Goal: Task Accomplishment & Management: Complete application form

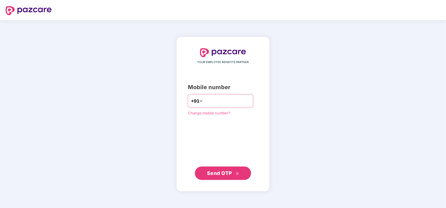
drag, startPoint x: 234, startPoint y: 101, endPoint x: 188, endPoint y: 100, distance: 46.1
click at [188, 100] on div "**********" at bounding box center [220, 101] width 65 height 13
click at [218, 176] on span "Send OTP" at bounding box center [219, 173] width 25 height 6
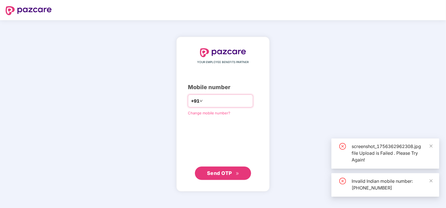
click at [226, 97] on input "**********" at bounding box center [227, 101] width 46 height 9
click at [233, 97] on input "**********" at bounding box center [227, 101] width 46 height 9
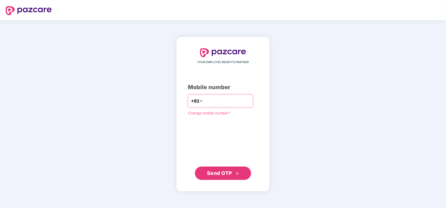
click at [233, 97] on input "**********" at bounding box center [227, 101] width 46 height 9
drag, startPoint x: 236, startPoint y: 105, endPoint x: 191, endPoint y: 100, distance: 45.0
click at [191, 100] on div "**********" at bounding box center [220, 101] width 65 height 13
click at [231, 101] on input "**********" at bounding box center [227, 101] width 46 height 9
type input "*"
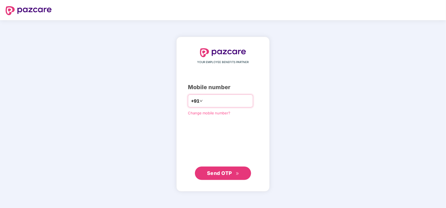
type input "**********"
click at [221, 171] on span "Send OTP" at bounding box center [219, 174] width 25 height 6
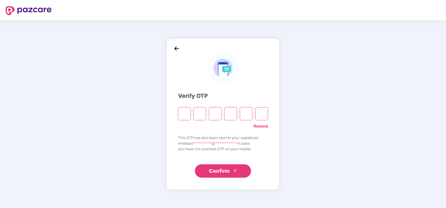
type input "*"
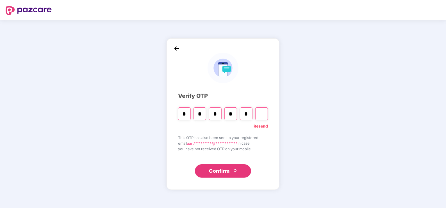
type input "*"
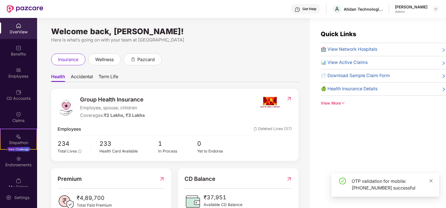
click at [432, 181] on icon "close" at bounding box center [431, 181] width 4 height 4
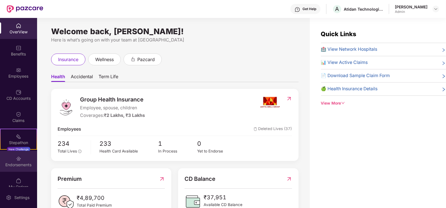
scroll to position [8, 0]
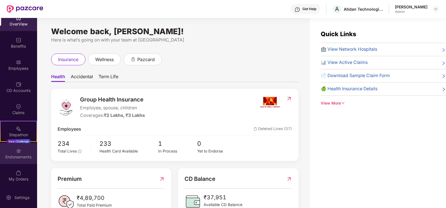
click at [19, 155] on div "Endorsements" at bounding box center [18, 158] width 37 height 6
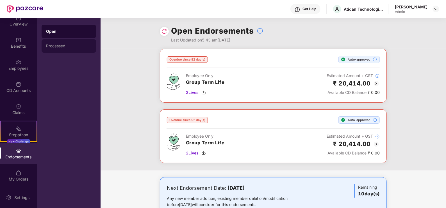
click at [67, 44] on div "Processed" at bounding box center [69, 46] width 46 height 4
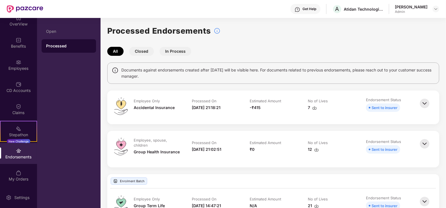
click at [146, 52] on button "Closed" at bounding box center [141, 51] width 25 height 9
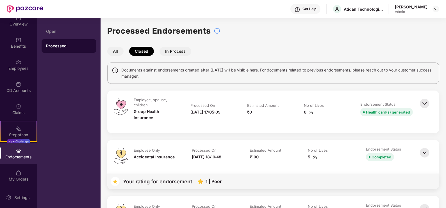
click at [422, 104] on img at bounding box center [425, 103] width 12 height 12
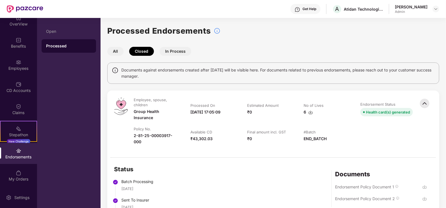
click at [423, 105] on img at bounding box center [425, 103] width 12 height 12
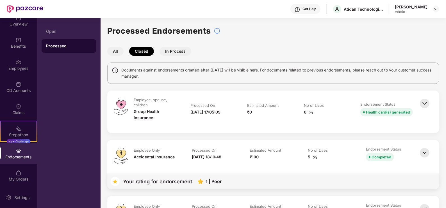
click at [309, 110] on img at bounding box center [311, 112] width 4 height 4
click at [120, 47] on button "All" at bounding box center [115, 51] width 16 height 9
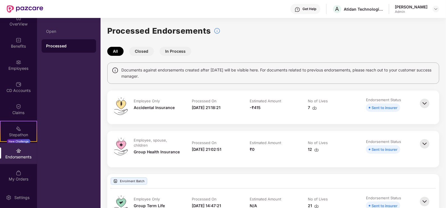
click at [427, 106] on img at bounding box center [425, 103] width 12 height 12
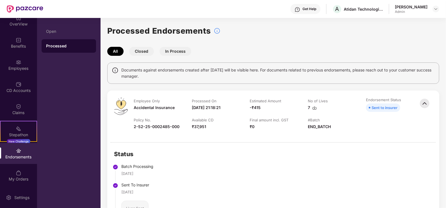
click at [427, 106] on img at bounding box center [425, 103] width 12 height 12
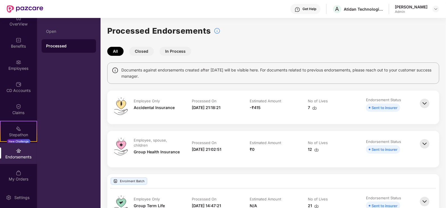
click at [425, 146] on img at bounding box center [425, 144] width 12 height 12
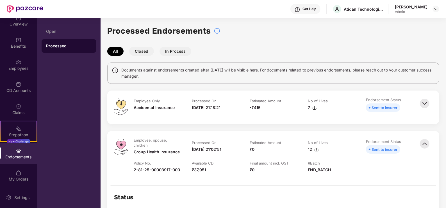
scroll to position [35, 0]
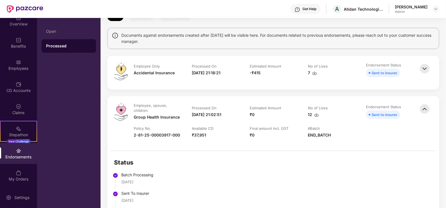
click at [426, 112] on img at bounding box center [425, 109] width 12 height 12
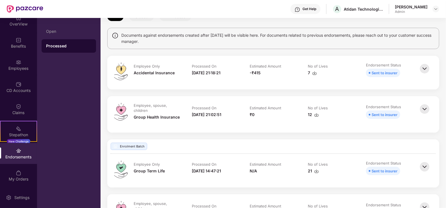
click at [420, 72] on img at bounding box center [425, 69] width 12 height 12
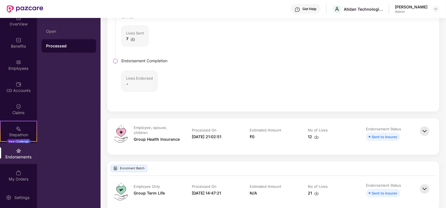
scroll to position [105, 0]
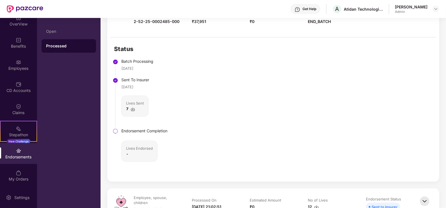
click at [133, 110] on img at bounding box center [133, 109] width 4 height 4
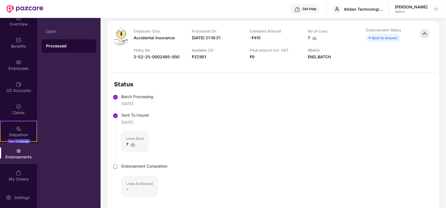
scroll to position [0, 0]
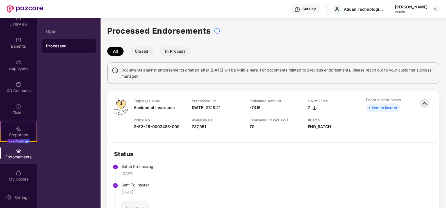
click at [427, 104] on img at bounding box center [425, 103] width 12 height 12
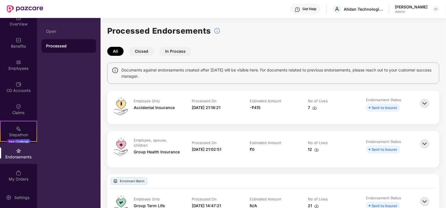
click at [426, 146] on img at bounding box center [425, 144] width 12 height 12
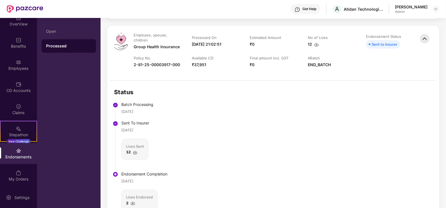
scroll to position [140, 0]
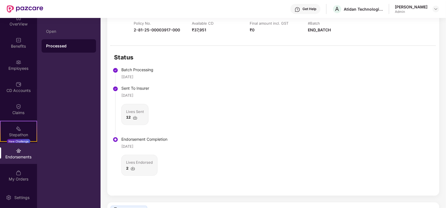
click at [133, 167] on img at bounding box center [133, 169] width 4 height 4
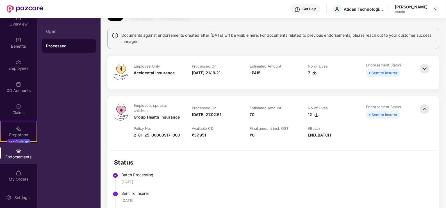
click at [427, 68] on img at bounding box center [425, 69] width 12 height 12
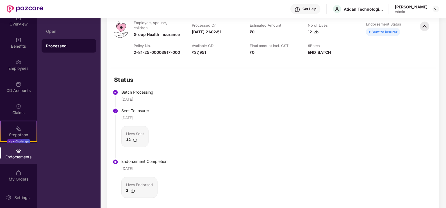
scroll to position [140, 0]
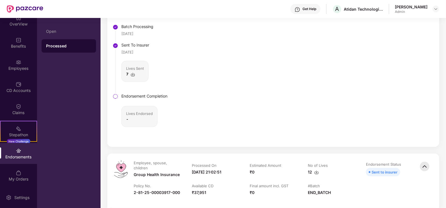
click at [420, 163] on img at bounding box center [425, 167] width 12 height 12
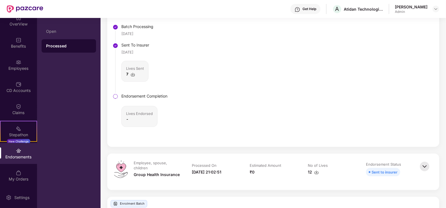
scroll to position [176, 0]
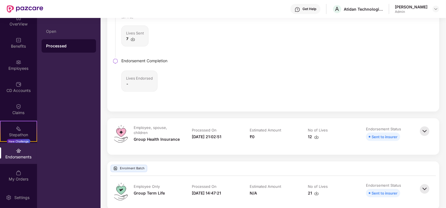
click at [424, 129] on img at bounding box center [425, 131] width 12 height 12
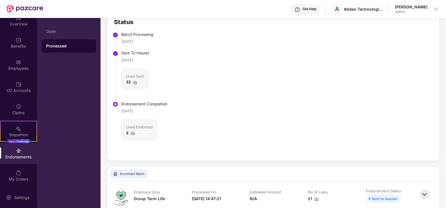
scroll to position [0, 0]
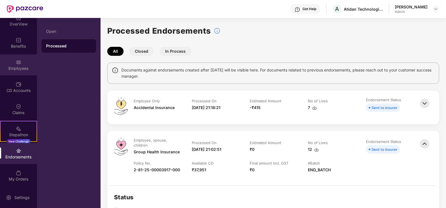
click at [17, 63] on img at bounding box center [19, 63] width 6 height 6
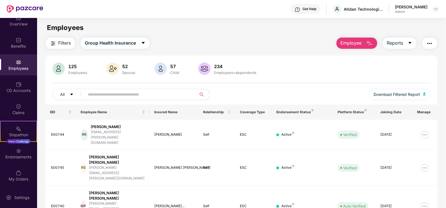
click at [357, 44] on span "Employee" at bounding box center [351, 43] width 21 height 7
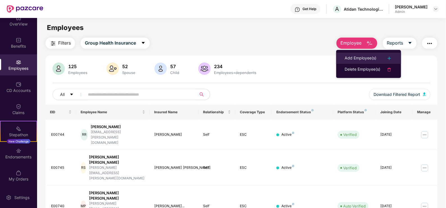
click at [358, 56] on div "Add Employee(s)" at bounding box center [361, 58] width 32 height 7
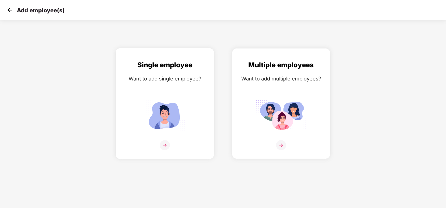
click at [173, 100] on img at bounding box center [165, 115] width 51 height 35
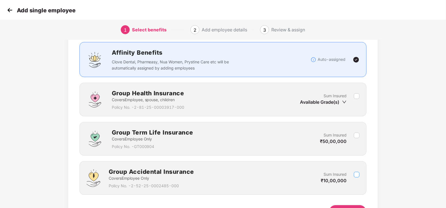
scroll to position [71, 0]
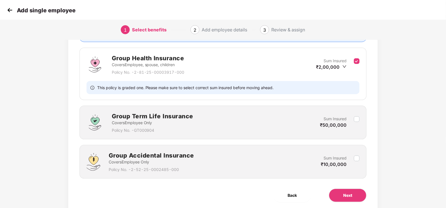
click at [398, 133] on div "Benefits 1 / 3 Selected Affinity Benefits Clove Dental, Pharmeasy, Nua Women, P…" at bounding box center [223, 100] width 372 height 256
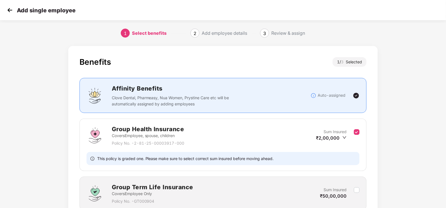
scroll to position [90, 0]
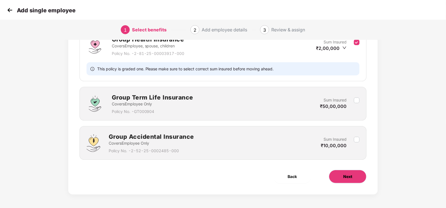
click at [350, 176] on span "Next" at bounding box center [347, 177] width 9 height 6
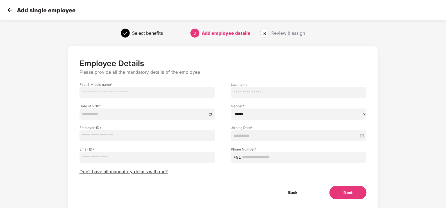
click at [122, 94] on input "text" at bounding box center [148, 92] width 136 height 11
click at [140, 91] on input "text" at bounding box center [148, 92] width 136 height 11
type input "**********"
click at [233, 134] on div at bounding box center [299, 135] width 136 height 11
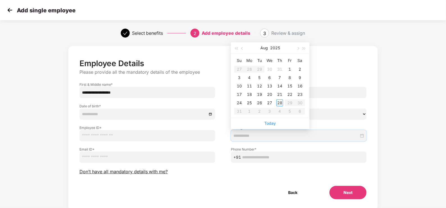
click at [158, 141] on input "text" at bounding box center [148, 135] width 136 height 11
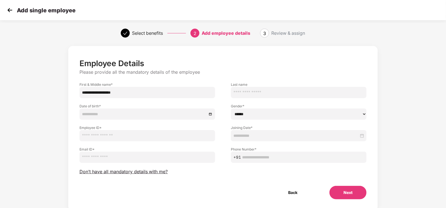
click at [134, 115] on input at bounding box center [144, 114] width 125 height 6
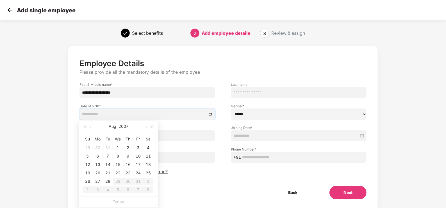
click at [408, 131] on div "**********" at bounding box center [223, 134] width 372 height 182
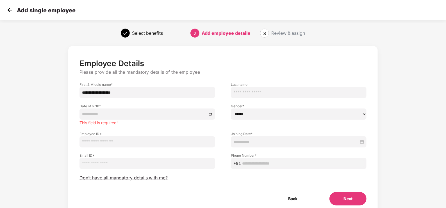
click at [133, 117] on div at bounding box center [148, 114] width 136 height 11
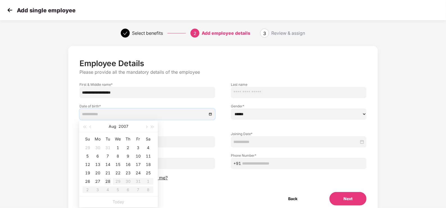
type input "**********"
click at [148, 172] on div "25" at bounding box center [148, 173] width 7 height 7
click at [121, 128] on button "2007" at bounding box center [124, 126] width 10 height 11
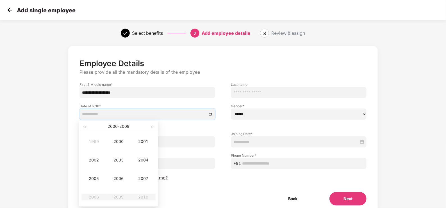
type input "**********"
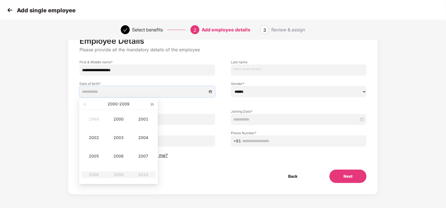
type input "**********"
click at [153, 108] on button "button" at bounding box center [152, 104] width 6 height 11
click at [81, 103] on button "button" at bounding box center [84, 104] width 6 height 11
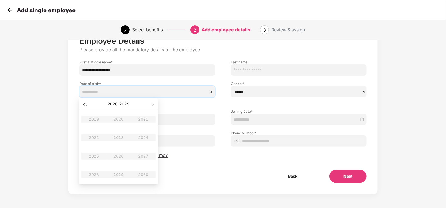
click at [81, 103] on button "button" at bounding box center [84, 104] width 6 height 11
click at [94, 92] on input at bounding box center [144, 92] width 125 height 6
type input "**********"
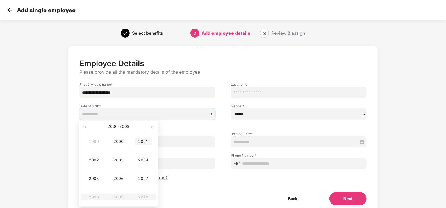
type input "**********"
click at [152, 129] on button "button" at bounding box center [152, 126] width 6 height 11
click at [85, 126] on span "button" at bounding box center [84, 127] width 3 height 3
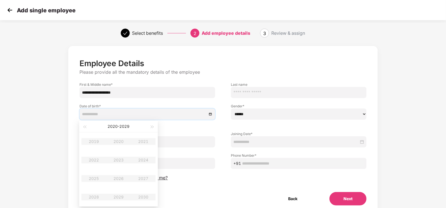
click at [93, 178] on table "2019 2020 2021 2022 2023 2024 2025 2026 2027 2028 2029 2030" at bounding box center [118, 170] width 74 height 74
click at [214, 102] on div "Date of birth * This field is required!" at bounding box center [147, 112] width 151 height 28
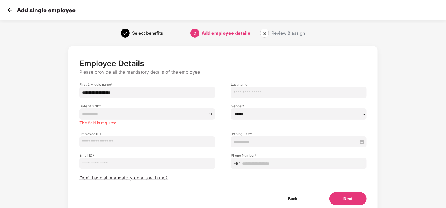
click at [179, 113] on input at bounding box center [144, 114] width 125 height 6
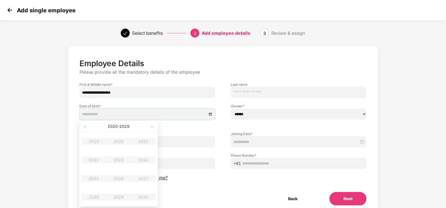
click at [210, 126] on div "Employee ID *" at bounding box center [147, 137] width 151 height 22
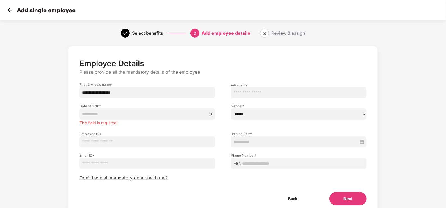
drag, startPoint x: 243, startPoint y: 115, endPoint x: 245, endPoint y: 120, distance: 4.9
click at [243, 115] on select "****** **** ******" at bounding box center [299, 114] width 136 height 11
select select "****"
click at [231, 109] on select "****** **** ******" at bounding box center [299, 114] width 136 height 11
click at [166, 113] on input at bounding box center [144, 114] width 125 height 6
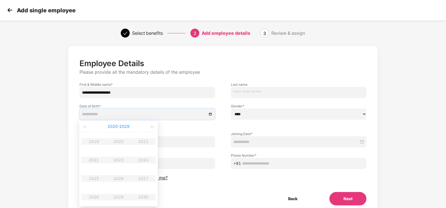
click at [120, 126] on button "[DATE] - [DATE]" at bounding box center [119, 126] width 22 height 11
type input "**********"
click at [122, 142] on div "[DATE]-[DATE]" at bounding box center [118, 138] width 26 height 7
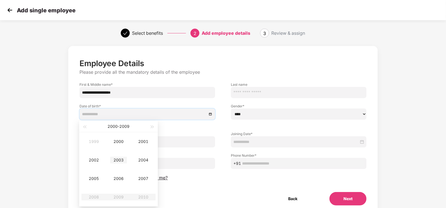
scroll to position [22, 0]
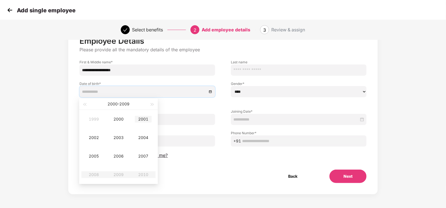
type input "**********"
click at [153, 105] on button "button" at bounding box center [152, 104] width 6 height 11
click at [95, 156] on table "2019 2020 2021 2022 2023 2024 2025 2026 2027 2028 2029 2030" at bounding box center [118, 147] width 74 height 74
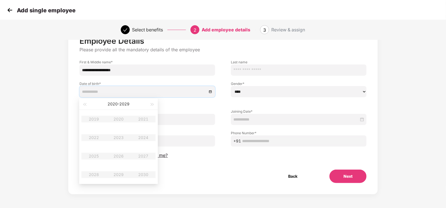
scroll to position [0, 0]
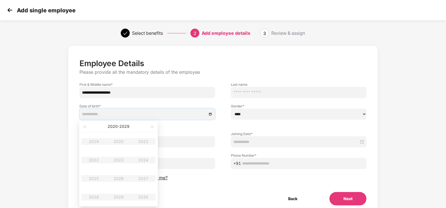
click at [234, 96] on input "text" at bounding box center [299, 92] width 136 height 11
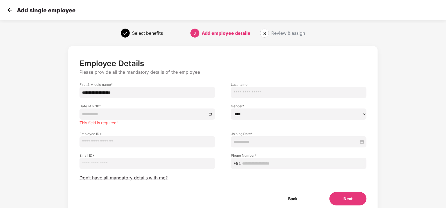
drag, startPoint x: 126, startPoint y: 96, endPoint x: 102, endPoint y: 94, distance: 23.9
click at [102, 94] on input "**********" at bounding box center [148, 92] width 136 height 11
click at [192, 81] on div "**********" at bounding box center [147, 88] width 151 height 22
click at [133, 114] on input at bounding box center [144, 114] width 125 height 6
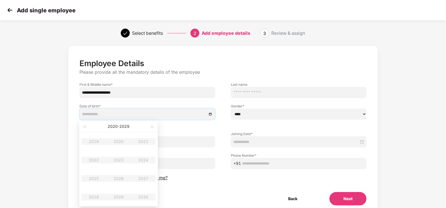
click at [263, 143] on input at bounding box center [296, 142] width 126 height 6
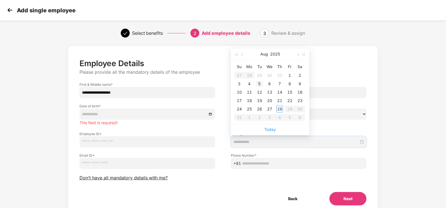
type input "**********"
click at [280, 108] on div "28" at bounding box center [279, 109] width 7 height 7
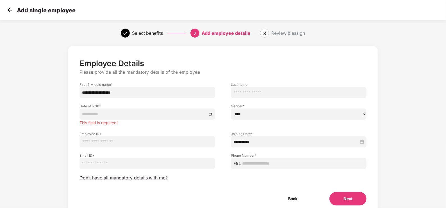
click at [94, 119] on div at bounding box center [148, 114] width 136 height 11
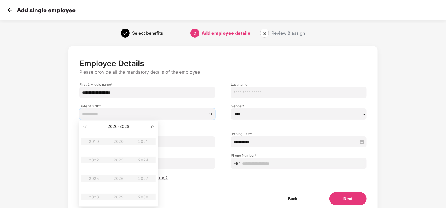
click at [151, 128] on span "button" at bounding box center [152, 127] width 3 height 3
click at [196, 129] on div "Employee ID *" at bounding box center [147, 137] width 151 height 22
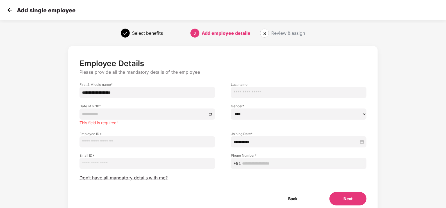
click at [131, 142] on input "text" at bounding box center [148, 142] width 136 height 11
click at [139, 161] on input "email" at bounding box center [148, 163] width 136 height 11
click at [245, 165] on input "text" at bounding box center [303, 164] width 122 height 6
click at [155, 164] on input "email" at bounding box center [148, 163] width 136 height 11
click at [133, 142] on input "text" at bounding box center [148, 142] width 136 height 11
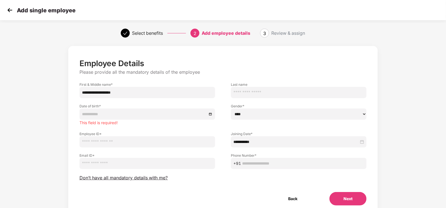
click at [133, 162] on input "email" at bounding box center [148, 163] width 136 height 11
click at [104, 111] on div at bounding box center [148, 114] width 136 height 11
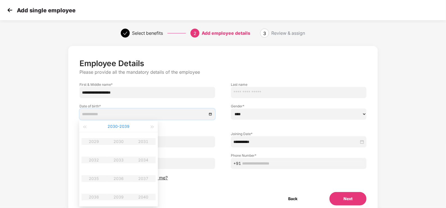
click at [120, 128] on button "[DATE] - [DATE]" at bounding box center [119, 126] width 22 height 11
type input "**********"
click at [120, 159] on table "[DATE]-[DATE] [DATE]-[DATE] [DATE]-[DATE] [DATE]-[DATE] [DATE]-[DATE] [DATE]-[D…" at bounding box center [118, 170] width 79 height 74
click at [101, 160] on table "[DATE]-[DATE] [DATE]-[DATE] [DATE]-[DATE] [DATE]-[DATE] [DATE]-[DATE] [DATE]-[D…" at bounding box center [118, 170] width 79 height 74
click at [126, 159] on table "[DATE]-[DATE] [DATE]-[DATE] [DATE]-[DATE] [DATE]-[DATE] [DATE]-[DATE] [DATE]-[D…" at bounding box center [118, 170] width 79 height 74
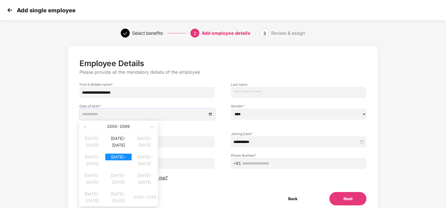
click at [126, 159] on table "[DATE]-[DATE] [DATE]-[DATE] [DATE]-[DATE] [DATE]-[DATE] [DATE]-[DATE] [DATE]-[D…" at bounding box center [118, 170] width 79 height 74
type input "**********"
click at [150, 125] on button "button" at bounding box center [152, 126] width 6 height 11
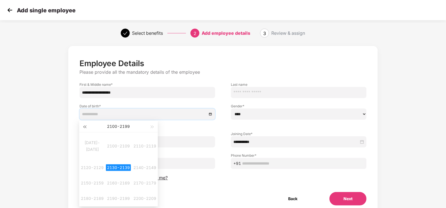
click at [84, 126] on span "button" at bounding box center [84, 127] width 3 height 3
click at [114, 159] on table "[DATE]-[DATE] [DATE]-[DATE] [DATE]-[DATE] [DATE]-[DATE] [DATE]-[DATE] [DATE]-[D…" at bounding box center [118, 170] width 79 height 74
type input "**********"
click at [122, 142] on div "[DATE]-[DATE]" at bounding box center [118, 138] width 26 height 7
type input "**********"
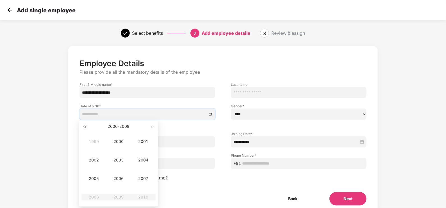
click at [86, 124] on button "button" at bounding box center [84, 126] width 6 height 11
type input "**********"
click at [151, 128] on button "button" at bounding box center [152, 126] width 6 height 11
click at [151, 128] on span "button" at bounding box center [152, 127] width 3 height 3
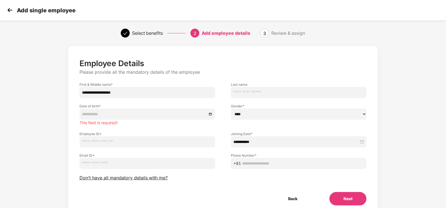
click at [206, 132] on label "Employee ID *" at bounding box center [148, 134] width 136 height 5
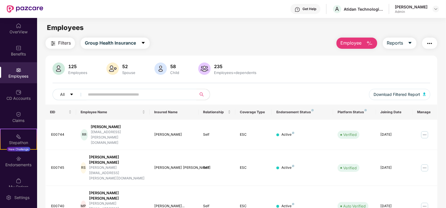
click at [121, 95] on input "text" at bounding box center [138, 94] width 101 height 8
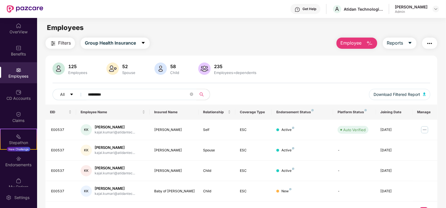
type input "*********"
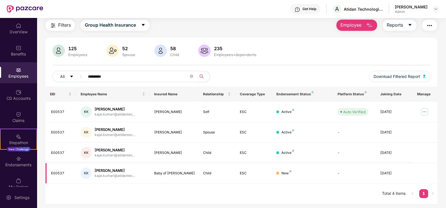
click at [103, 173] on div "[PERSON_NAME]" at bounding box center [115, 170] width 40 height 5
click at [387, 172] on div "[DATE]" at bounding box center [395, 173] width 28 height 5
click at [239, 183] on td "ESC" at bounding box center [253, 173] width 37 height 21
click at [176, 172] on div "Baby of [PERSON_NAME]" at bounding box center [174, 173] width 40 height 5
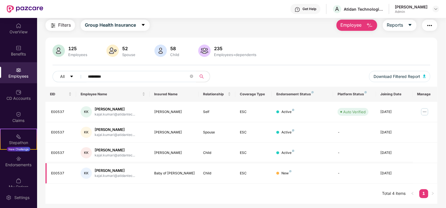
click at [86, 172] on div "KK" at bounding box center [86, 173] width 11 height 11
click at [349, 176] on td "-" at bounding box center [354, 173] width 43 height 21
click at [337, 174] on td "-" at bounding box center [354, 173] width 43 height 21
drag, startPoint x: 146, startPoint y: 176, endPoint x: 180, endPoint y: 176, distance: 34.3
click at [180, 176] on tr "E00537 KK [PERSON_NAME] kajal.kumari@atidantec... Baby of [PERSON_NAME] Child E…" at bounding box center [242, 173] width 392 height 21
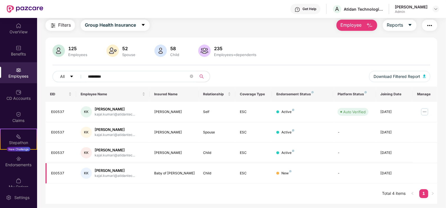
click at [96, 174] on div "kajal.kumari@atidantec..." at bounding box center [115, 176] width 40 height 5
click at [423, 112] on img at bounding box center [424, 112] width 9 height 9
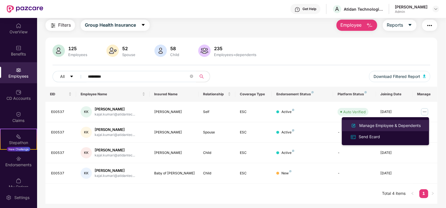
click at [383, 124] on div "Manage Employee & Dependents" at bounding box center [390, 126] width 64 height 6
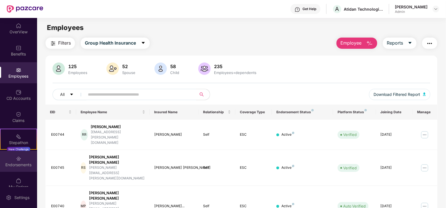
click at [21, 160] on div "Endorsements" at bounding box center [18, 161] width 37 height 21
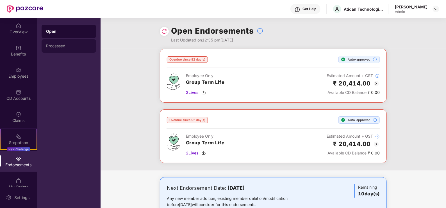
click at [63, 47] on div "Processed" at bounding box center [69, 46] width 46 height 4
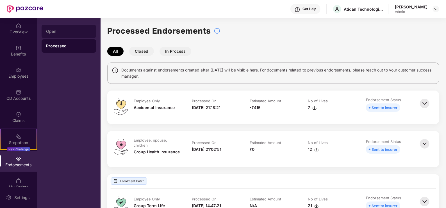
click at [60, 29] on div "Open" at bounding box center [69, 31] width 46 height 4
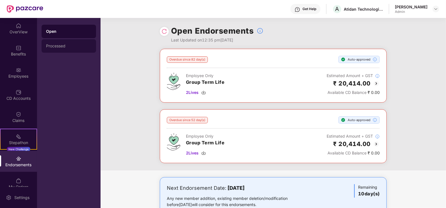
click at [60, 42] on div "Processed" at bounding box center [69, 45] width 54 height 13
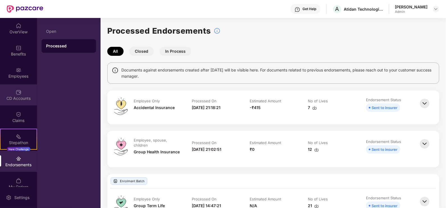
scroll to position [8, 0]
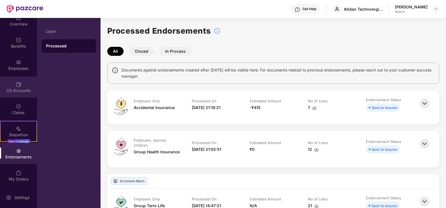
click at [21, 93] on div "CD Accounts" at bounding box center [18, 87] width 37 height 21
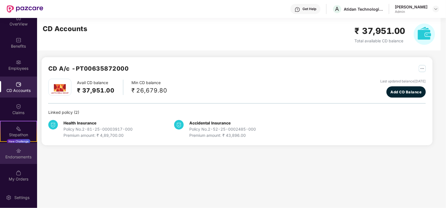
click at [20, 152] on img at bounding box center [19, 151] width 6 height 6
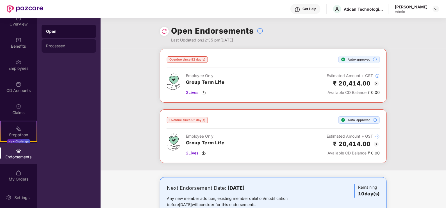
click at [72, 51] on div "Processed" at bounding box center [69, 45] width 54 height 13
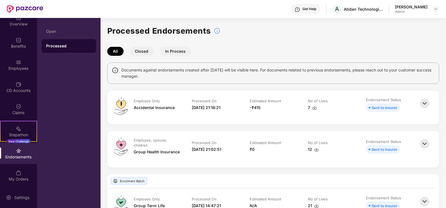
click at [421, 106] on img at bounding box center [425, 103] width 12 height 12
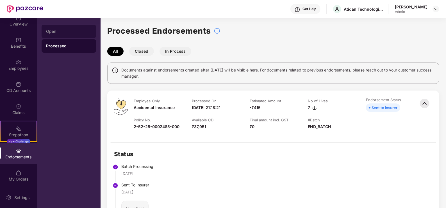
click at [56, 33] on div "Open" at bounding box center [69, 31] width 46 height 4
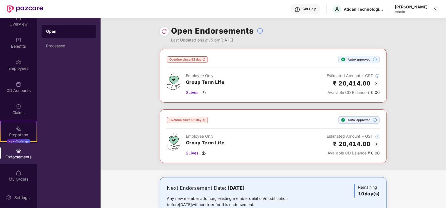
click at [137, 58] on div "Overdue since 82 day(s) Auto-approved Employee Only Group Term Life 2 Lives Est…" at bounding box center [274, 110] width 346 height 122
drag, startPoint x: 171, startPoint y: 29, endPoint x: 251, endPoint y: 30, distance: 80.6
click at [251, 30] on h1 "Open Endorsements" at bounding box center [212, 31] width 83 height 12
drag, startPoint x: 251, startPoint y: 30, endPoint x: 332, endPoint y: 46, distance: 82.1
click at [332, 46] on div "Open Endorsements Last Updated on 12:35 pm[DATE]" at bounding box center [273, 33] width 227 height 31
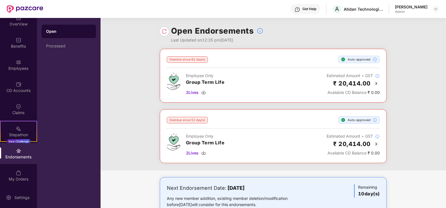
click at [136, 72] on div "Overdue since 82 day(s) Auto-approved Employee Only Group Term Life 2 Lives Est…" at bounding box center [274, 110] width 346 height 122
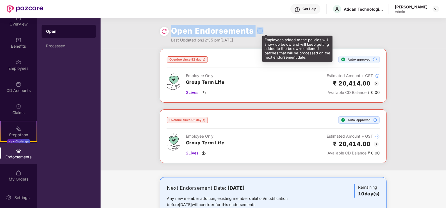
drag, startPoint x: 173, startPoint y: 31, endPoint x: 257, endPoint y: 28, distance: 84.3
click at [257, 28] on div "Open Endorsements" at bounding box center [217, 31] width 92 height 12
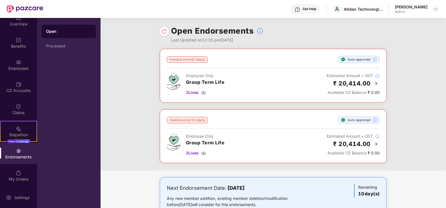
drag, startPoint x: 257, startPoint y: 28, endPoint x: 251, endPoint y: 47, distance: 19.6
click at [251, 47] on div "Open Endorsements Last Updated on 12:35 pm[DATE]" at bounding box center [273, 33] width 227 height 31
